Goal: Transaction & Acquisition: Purchase product/service

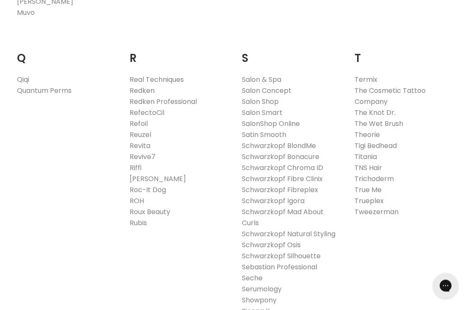
scroll to position [1280, 0]
click at [318, 251] on link "Schwarzkopf Silhouette" at bounding box center [281, 256] width 79 height 10
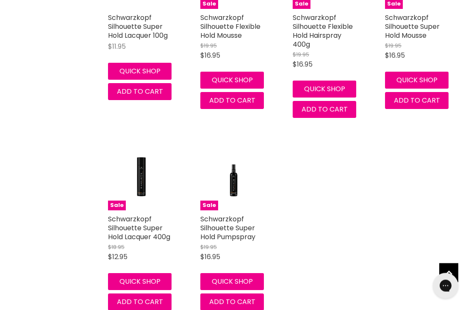
scroll to position [375, 0]
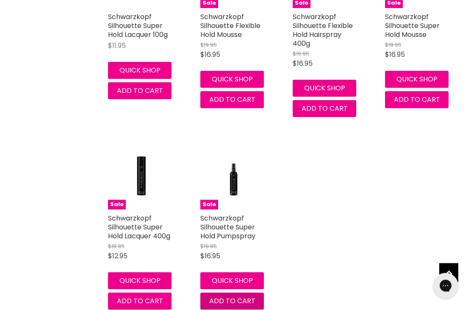
click at [261, 301] on button "Add to cart" at bounding box center [232, 301] width 64 height 17
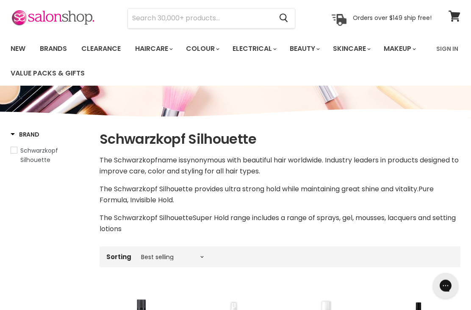
scroll to position [0, 0]
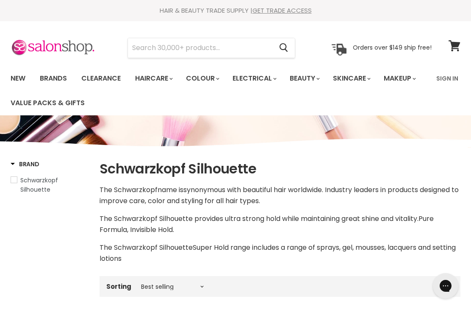
click at [55, 78] on link "Brands" at bounding box center [53, 78] width 40 height 18
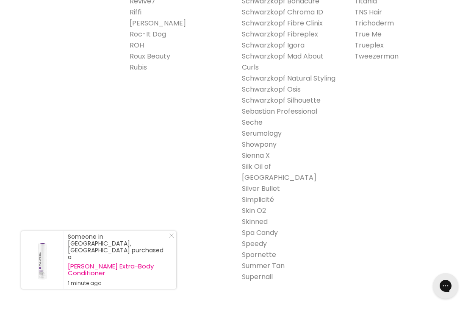
scroll to position [1434, 0]
click at [284, 85] on link "Schwarzkopf Osis" at bounding box center [271, 90] width 59 height 10
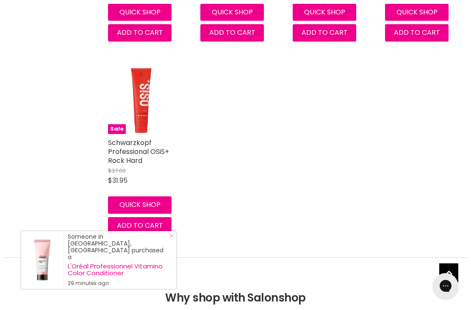
scroll to position [1416, 0]
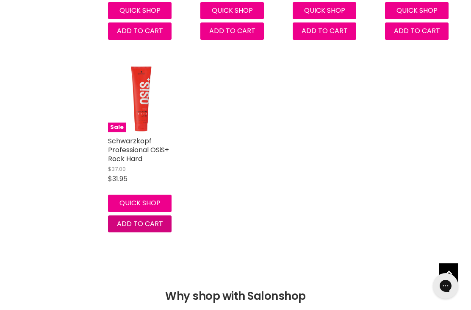
click at [119, 219] on span "Add to cart" at bounding box center [140, 223] width 46 height 10
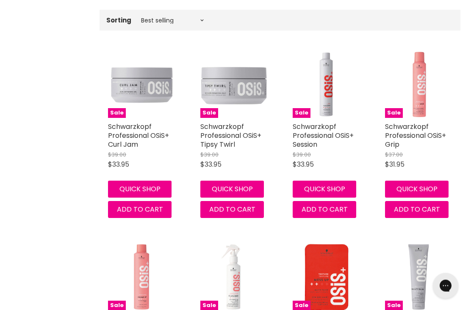
scroll to position [0, 0]
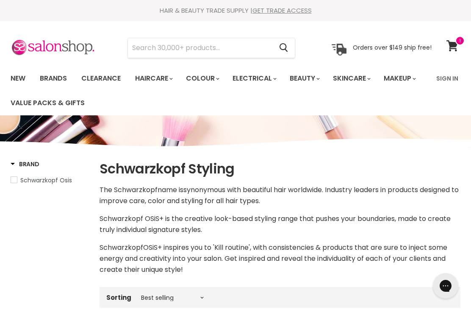
click at [460, 48] on link "View cart" at bounding box center [453, 45] width 22 height 19
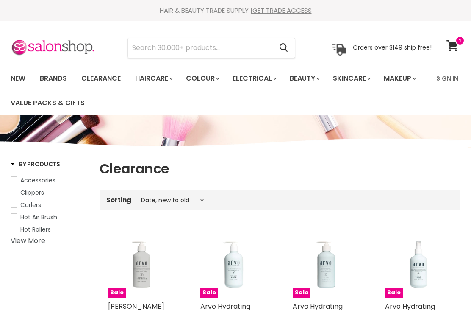
select select "created-descending"
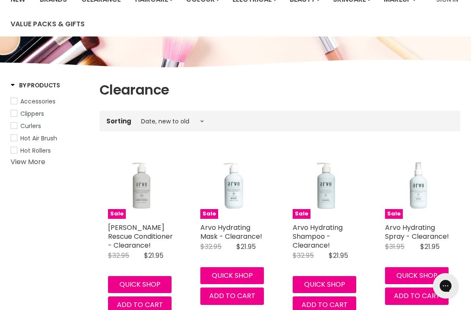
click at [25, 164] on link "View More" at bounding box center [28, 162] width 35 height 10
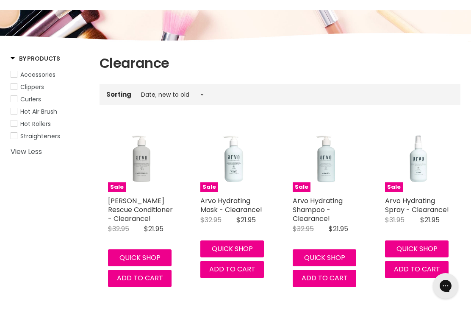
scroll to position [106, 0]
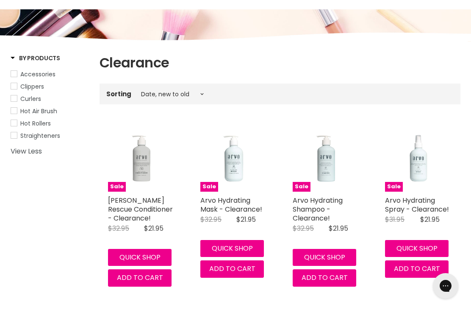
click at [26, 147] on link "View Less" at bounding box center [50, 151] width 78 height 8
click at [25, 147] on link "View More" at bounding box center [28, 147] width 35 height 10
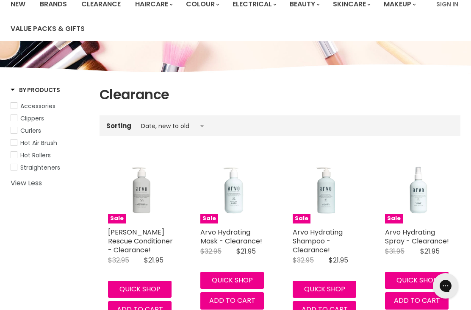
scroll to position [0, 0]
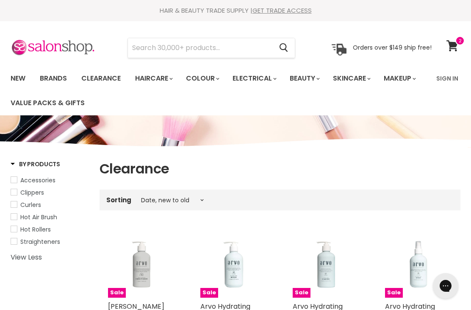
click at [243, 50] on input "Search" at bounding box center [200, 47] width 144 height 19
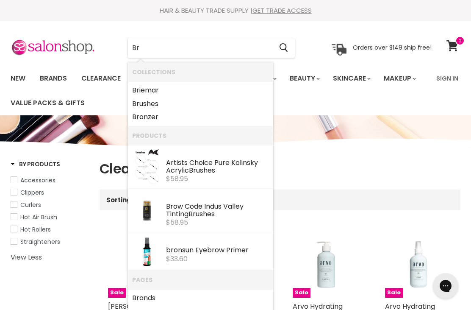
type input "Bru"
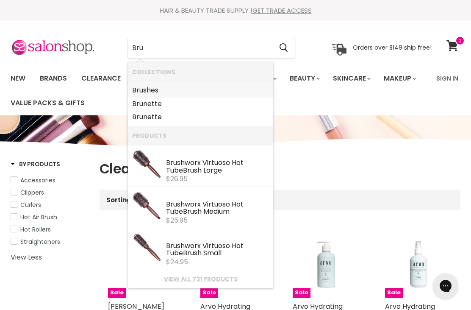
click at [154, 87] on link "Bru shes" at bounding box center [200, 90] width 137 height 14
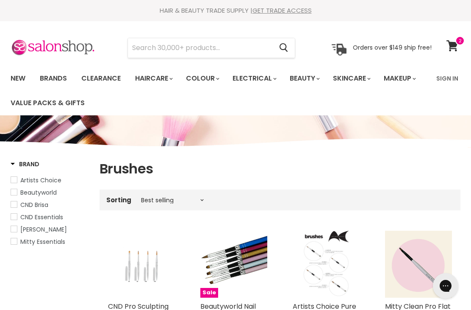
click at [233, 53] on input "Search" at bounding box center [200, 47] width 144 height 19
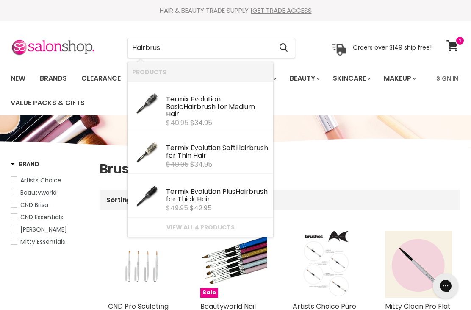
type input "Hairbrush"
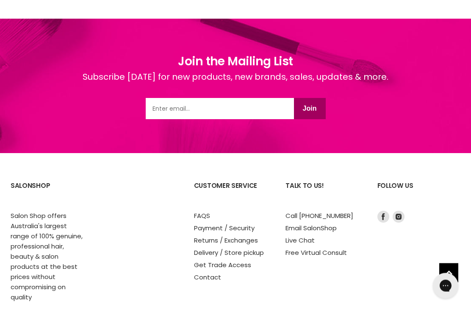
scroll to position [545, 0]
click at [35, 242] on p "Salon Shop offers Australia's largest range of 100% genuine, professional hair,…" at bounding box center [48, 255] width 75 height 91
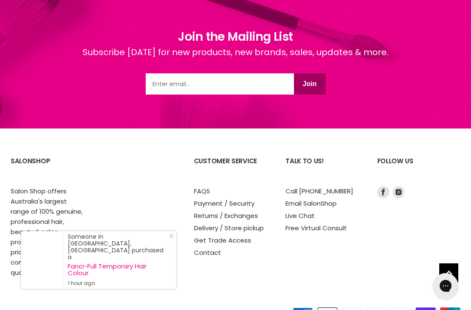
scroll to position [593, 0]
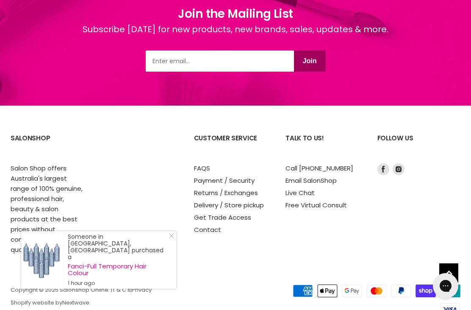
click at [30, 198] on p "Salon Shop offers Australia's largest range of 100% genuine, professional hair,…" at bounding box center [48, 208] width 75 height 91
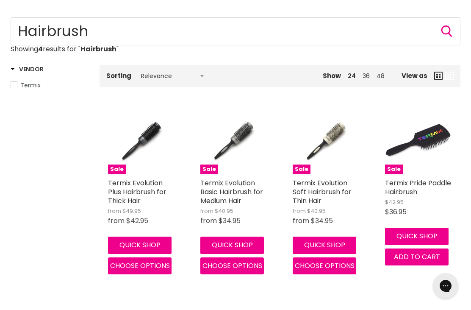
scroll to position [0, 0]
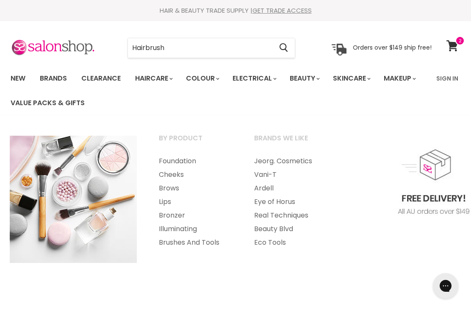
click at [78, 104] on link "Value Packs & Gifts" at bounding box center [47, 103] width 87 height 18
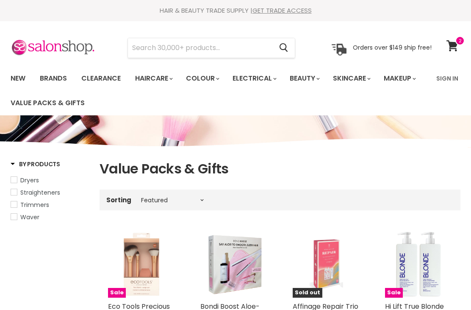
select select "manual"
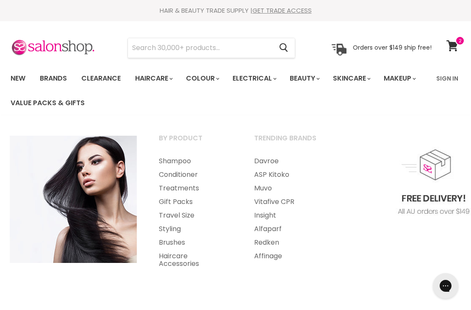
click at [181, 243] on link "Brushes" at bounding box center [195, 242] width 94 height 14
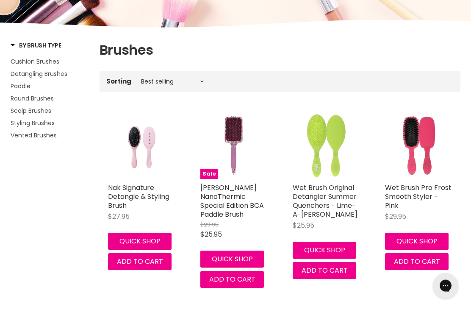
scroll to position [119, 0]
click at [24, 123] on span "Styling Brushes" at bounding box center [33, 123] width 44 height 8
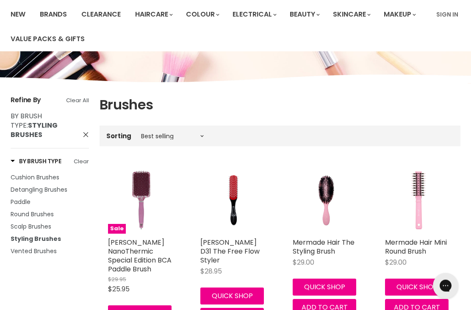
scroll to position [77, 0]
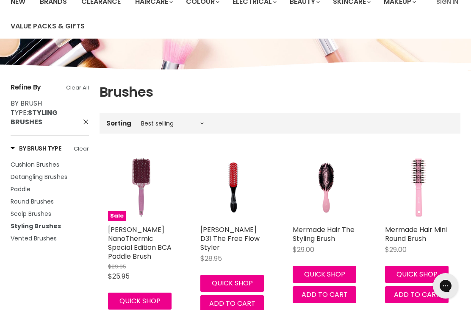
click at [33, 197] on span "Round Brushes" at bounding box center [32, 201] width 43 height 8
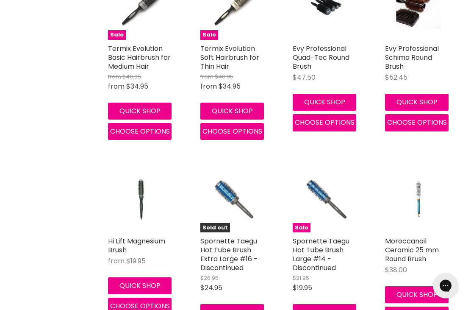
scroll to position [1997, 0]
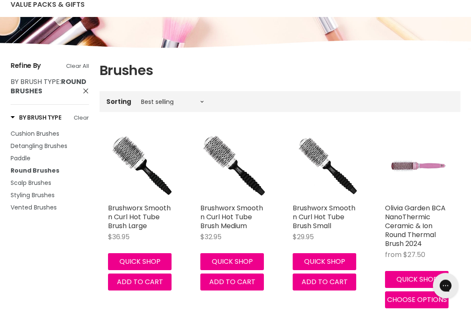
scroll to position [100, 0]
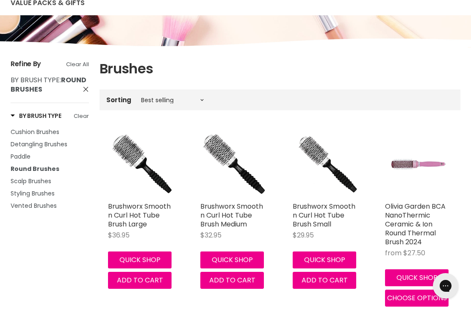
click at [26, 191] on span "Styling Brushes" at bounding box center [33, 193] width 44 height 8
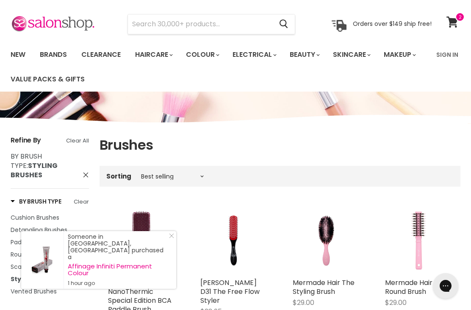
scroll to position [7, 0]
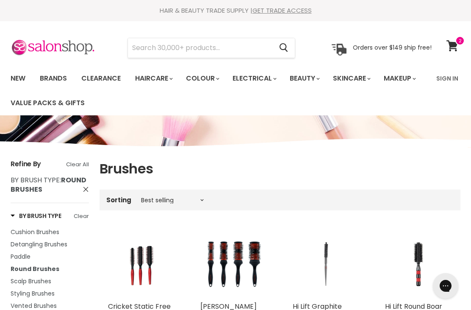
click at [456, 51] on link "View cart" at bounding box center [453, 45] width 22 height 19
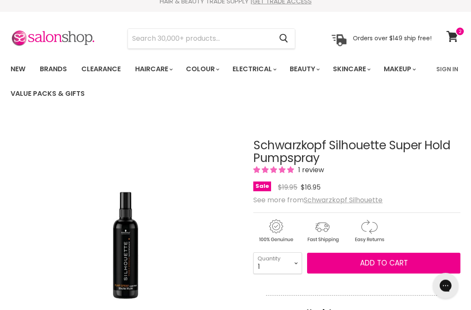
scroll to position [9, 0]
click at [454, 39] on icon at bounding box center [451, 36] width 11 height 11
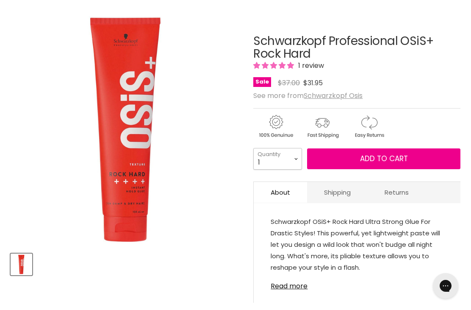
click at [297, 163] on select "1 2 3 4 5 6 7 8 9 10+" at bounding box center [277, 158] width 49 height 21
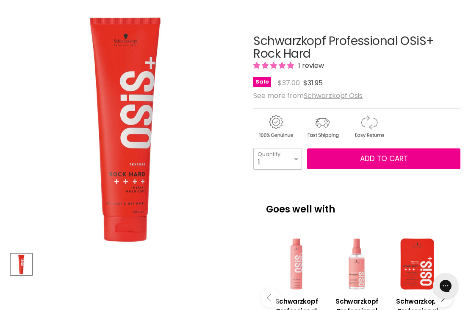
select select "6"
type input "6"
click at [435, 156] on button "Add to cart" at bounding box center [383, 158] width 153 height 21
click at [393, 159] on span "Add to cart" at bounding box center [384, 158] width 48 height 10
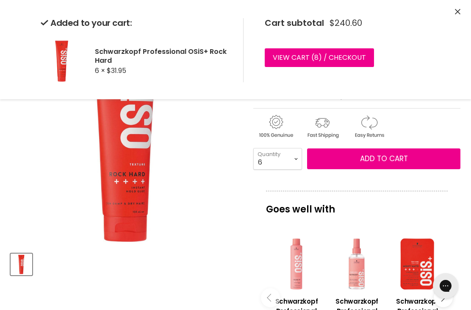
click at [327, 64] on link "View cart ( 8 ) / Checkout" at bounding box center [319, 57] width 109 height 19
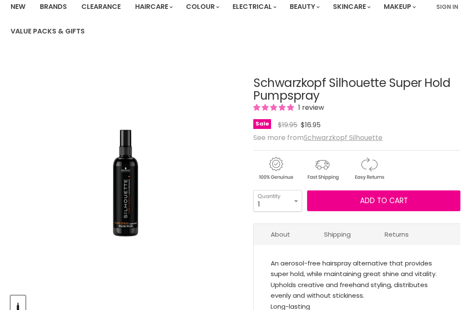
scroll to position [72, 0]
click at [298, 202] on select "1 2 3 4 5 6 7 8 9 10+" at bounding box center [277, 200] width 49 height 21
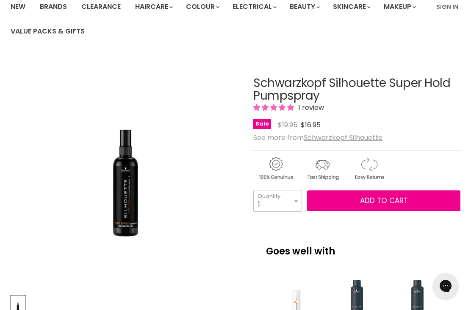
select select "9"
type input "9"
click at [427, 200] on button "Add to cart" at bounding box center [383, 200] width 153 height 21
click at [416, 202] on button "Add to cart" at bounding box center [383, 200] width 153 height 21
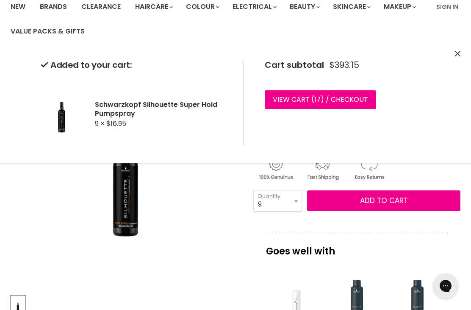
click at [338, 100] on link "View cart ( 17 ) / Checkout" at bounding box center [320, 99] width 111 height 19
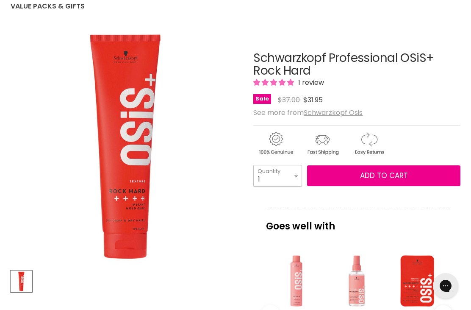
click at [294, 170] on select "1 2 3 4 5 6 7 8 9 10+" at bounding box center [277, 175] width 49 height 21
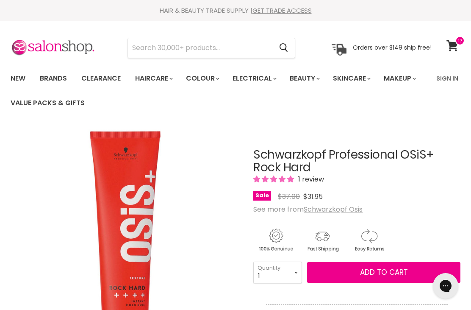
click at [305, 159] on h1 "Schwarzkopf Professional OSiS+ Rock Hard" at bounding box center [356, 161] width 207 height 26
click at [458, 47] on link "View cart" at bounding box center [453, 45] width 22 height 19
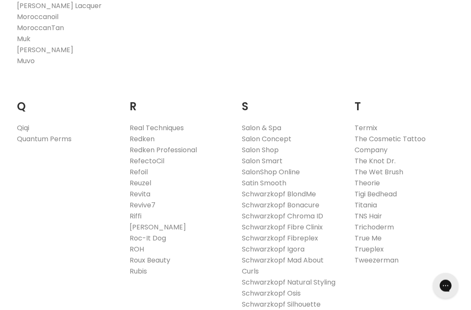
scroll to position [1231, 0]
click at [299, 288] on link "Schwarzkopf Osis" at bounding box center [271, 293] width 59 height 10
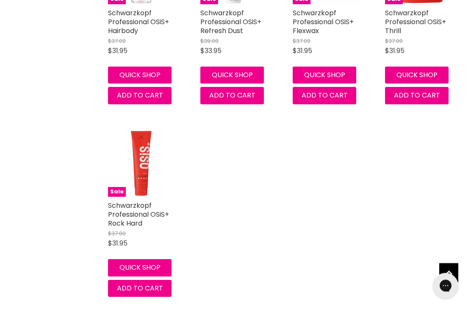
scroll to position [1368, 0]
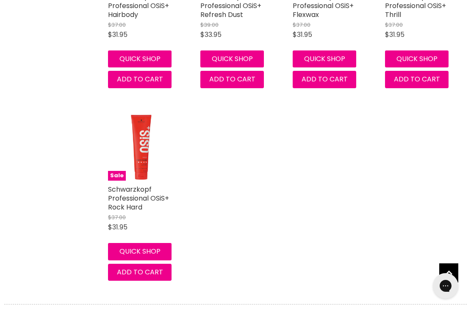
click at [118, 195] on link "Schwarzkopf Professional OSiS+ Rock Hard" at bounding box center [138, 198] width 61 height 28
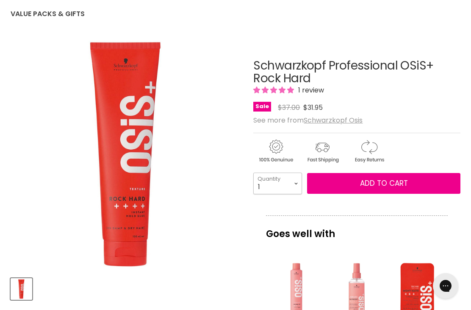
click at [292, 179] on select "1 2 3 4 5 6 7 8 9 10+" at bounding box center [277, 182] width 49 height 21
select select "6"
type input "6"
click at [439, 181] on button "Add to cart" at bounding box center [383, 183] width 153 height 21
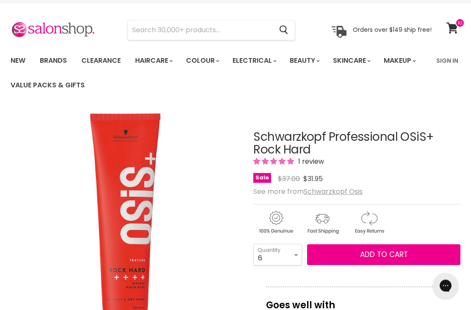
scroll to position [18, 0]
click at [380, 256] on span "Add to cart" at bounding box center [384, 254] width 48 height 10
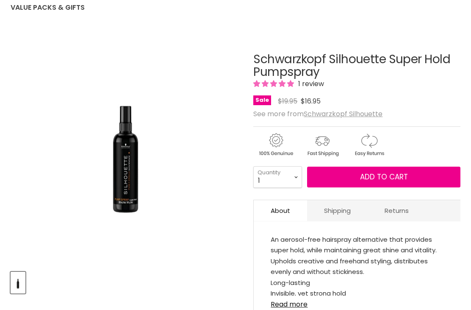
click at [136, 185] on img "Schwarzkopf Silhouette Super Hold Pumpspray image. Click or Scroll to Zoom." at bounding box center [126, 147] width 148 height 223
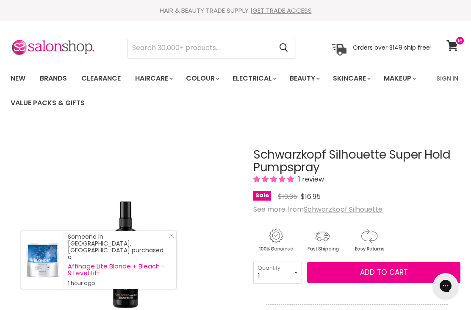
click at [456, 42] on span at bounding box center [459, 40] width 9 height 9
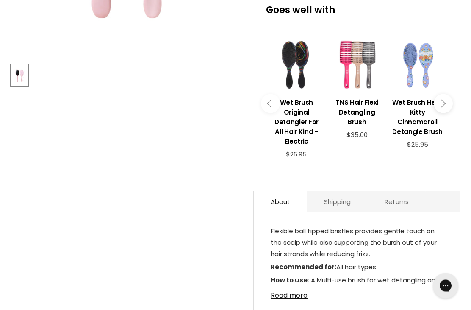
scroll to position [292, 0]
